Goal: Transaction & Acquisition: Purchase product/service

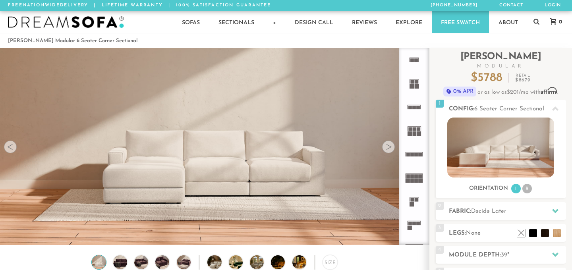
scroll to position [8725, 572]
click at [466, 146] on img at bounding box center [500, 147] width 107 height 60
click at [554, 233] on li at bounding box center [545, 221] width 32 height 32
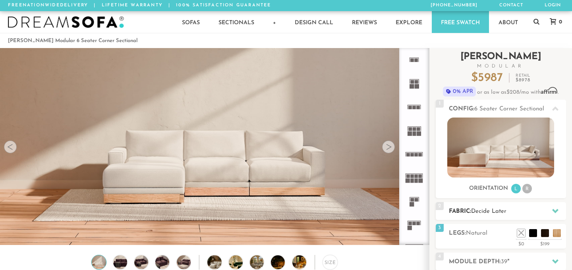
click at [556, 211] on icon at bounding box center [555, 211] width 6 height 4
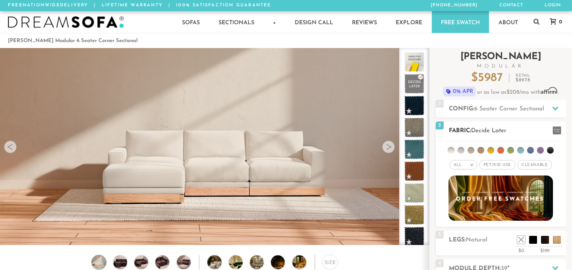
click at [506, 160] on span "Pet/Kid Use x" at bounding box center [497, 165] width 36 height 10
click at [452, 150] on li at bounding box center [450, 150] width 7 height 7
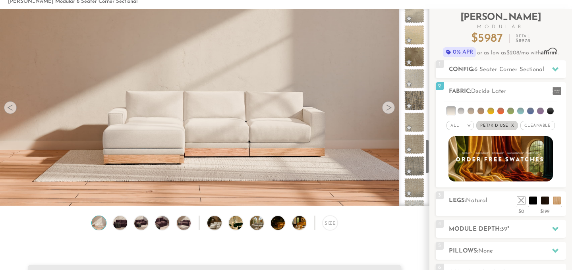
scroll to position [694, 0]
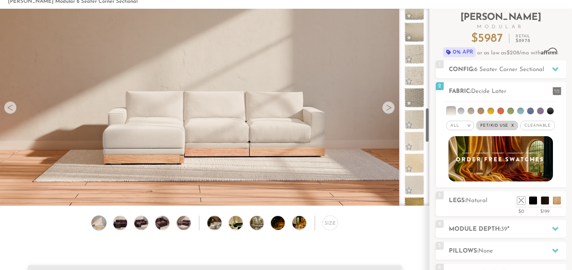
scroll to position [561, 0]
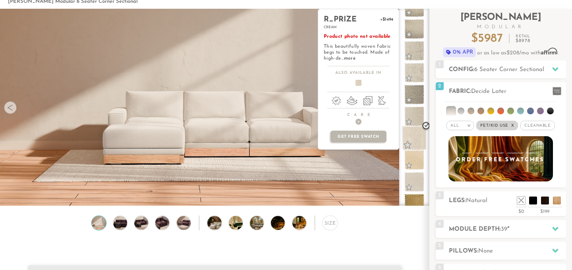
click at [409, 134] on span at bounding box center [414, 138] width 25 height 25
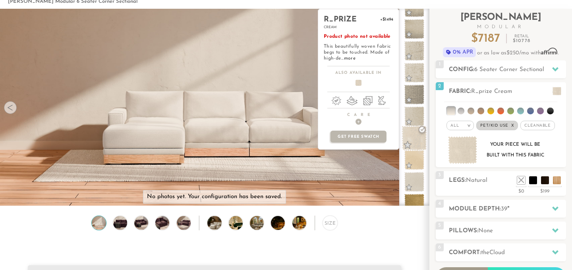
click at [410, 134] on span at bounding box center [414, 138] width 25 height 25
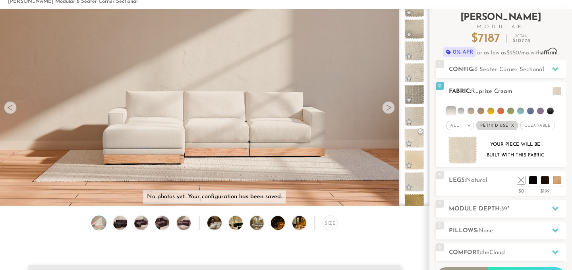
click at [511, 110] on li at bounding box center [510, 111] width 7 height 7
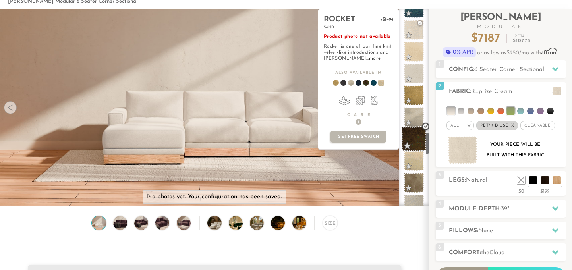
scroll to position [1041, 0]
click at [410, 141] on span at bounding box center [414, 139] width 25 height 25
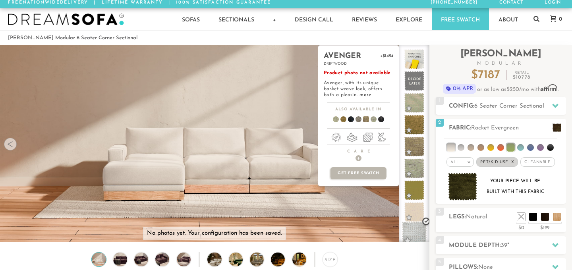
scroll to position [4, 0]
